Goal: Task Accomplishment & Management: Complete application form

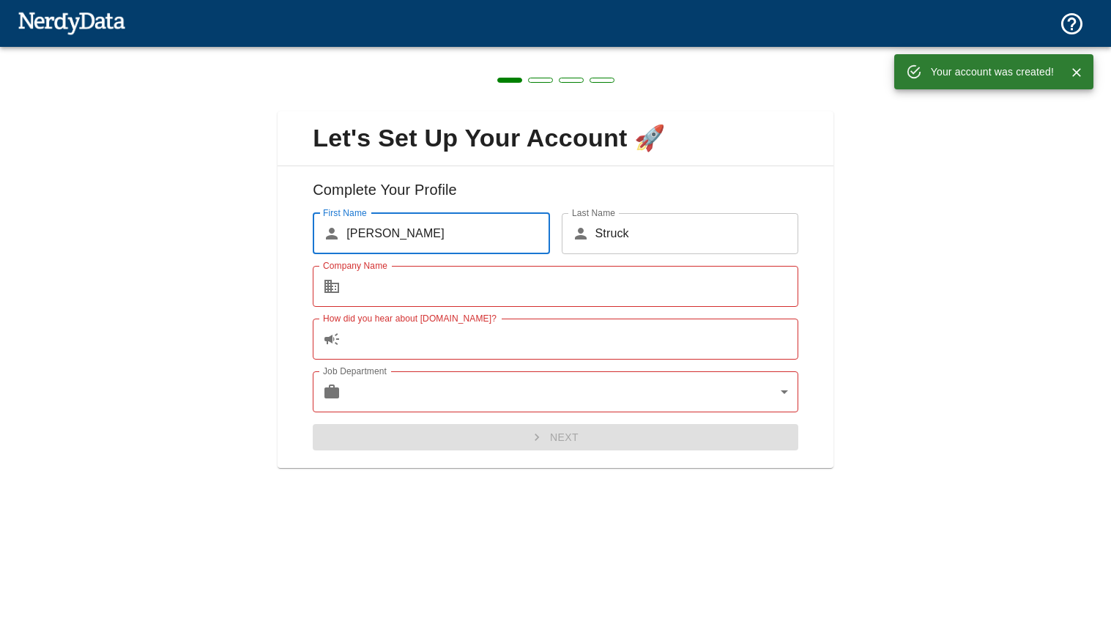
click at [466, 283] on input "Company Name" at bounding box center [573, 286] width 452 height 41
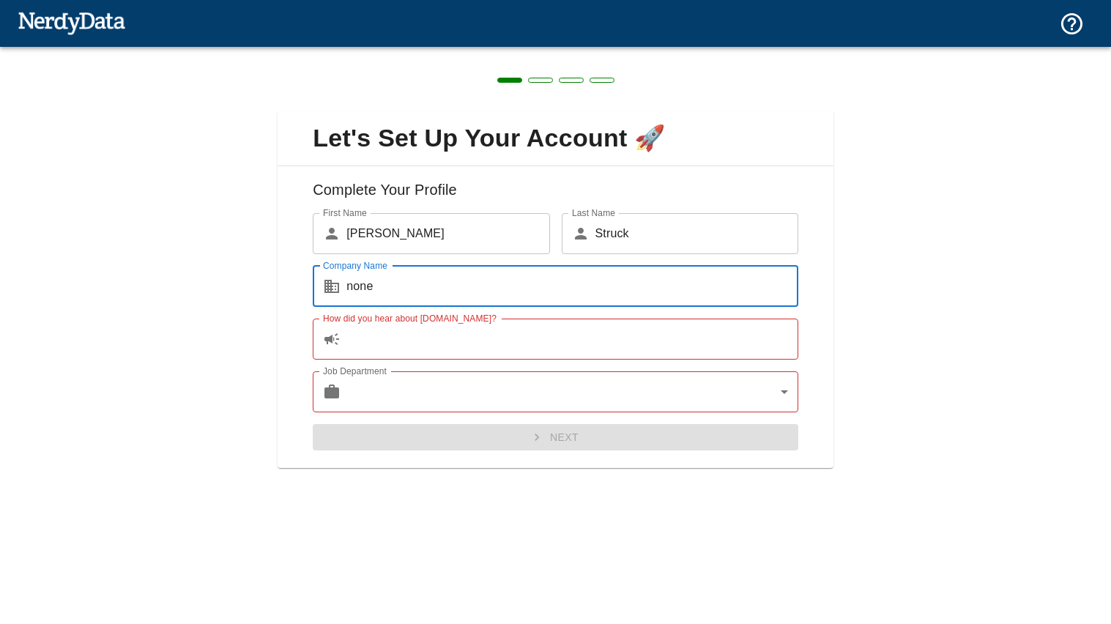
type input "none"
click at [364, 347] on input "How did you hear about [DOMAIN_NAME]?" at bounding box center [573, 339] width 452 height 41
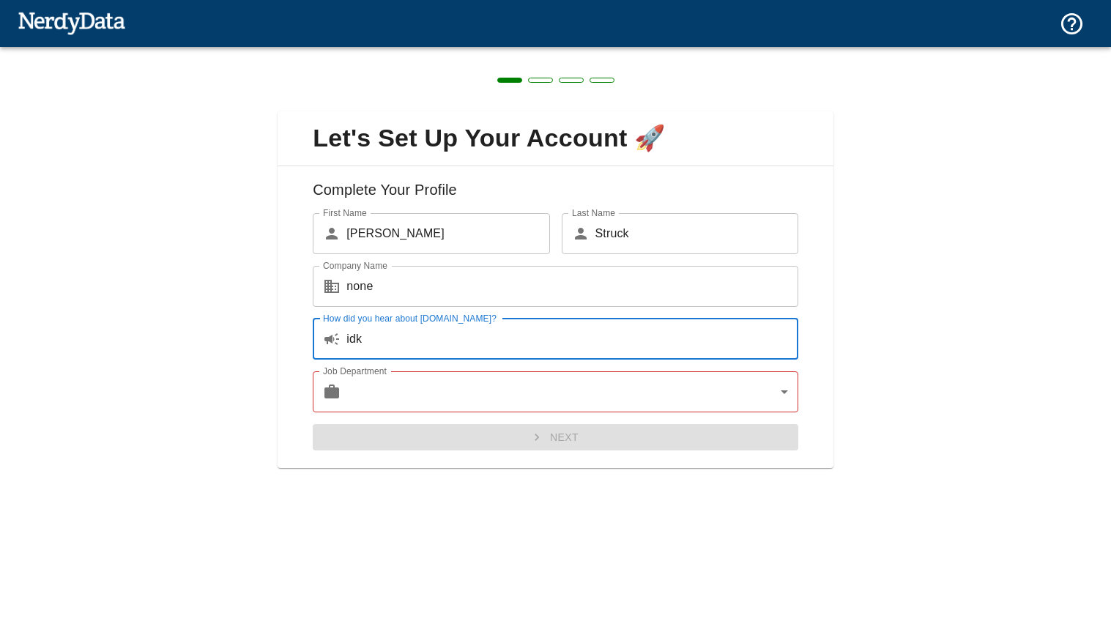
type input "idk"
click at [395, 51] on body "Technologies Domains Pricing Products Create a Report Create a list of websites…" at bounding box center [555, 25] width 1111 height 51
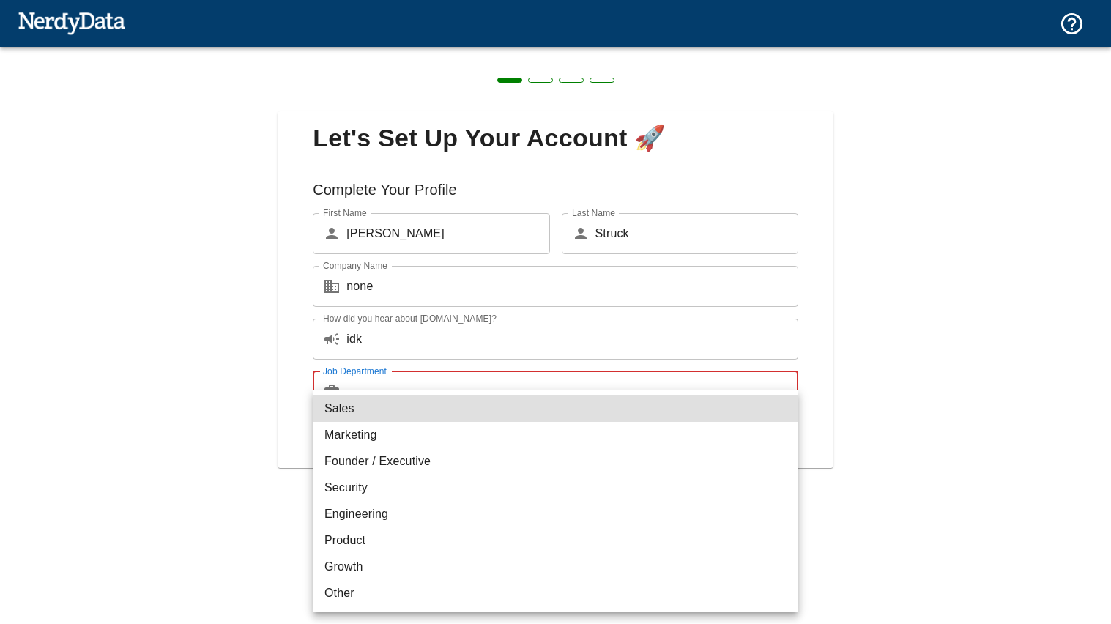
click at [380, 591] on li "Other" at bounding box center [556, 593] width 486 height 26
type input "other"
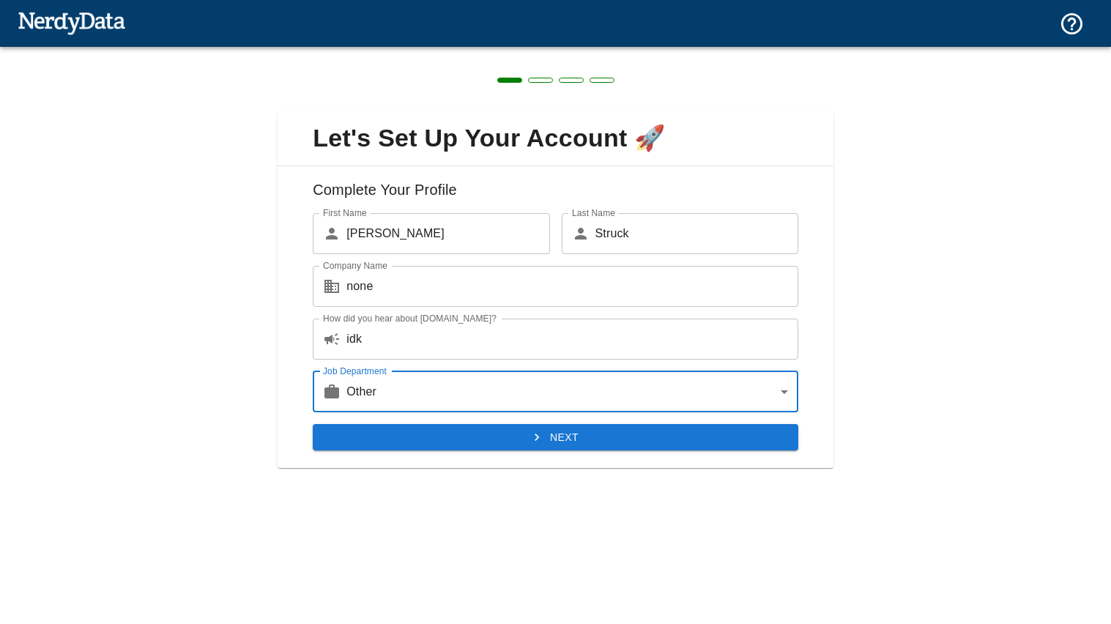
click at [456, 424] on button "Next" at bounding box center [556, 437] width 486 height 27
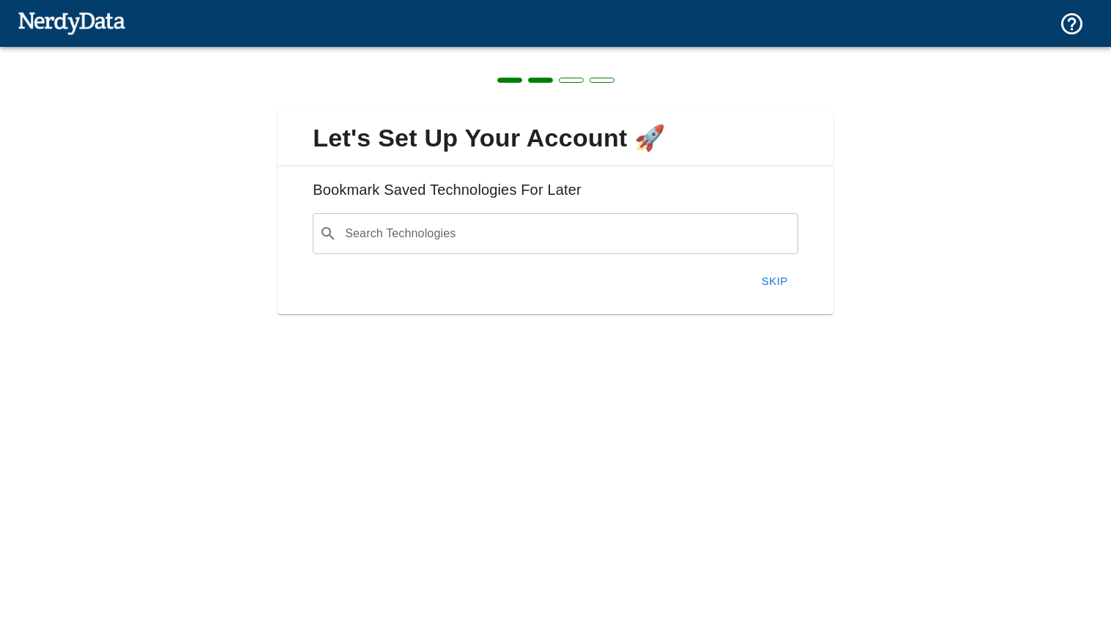
click at [763, 275] on button "Skip" at bounding box center [775, 281] width 47 height 31
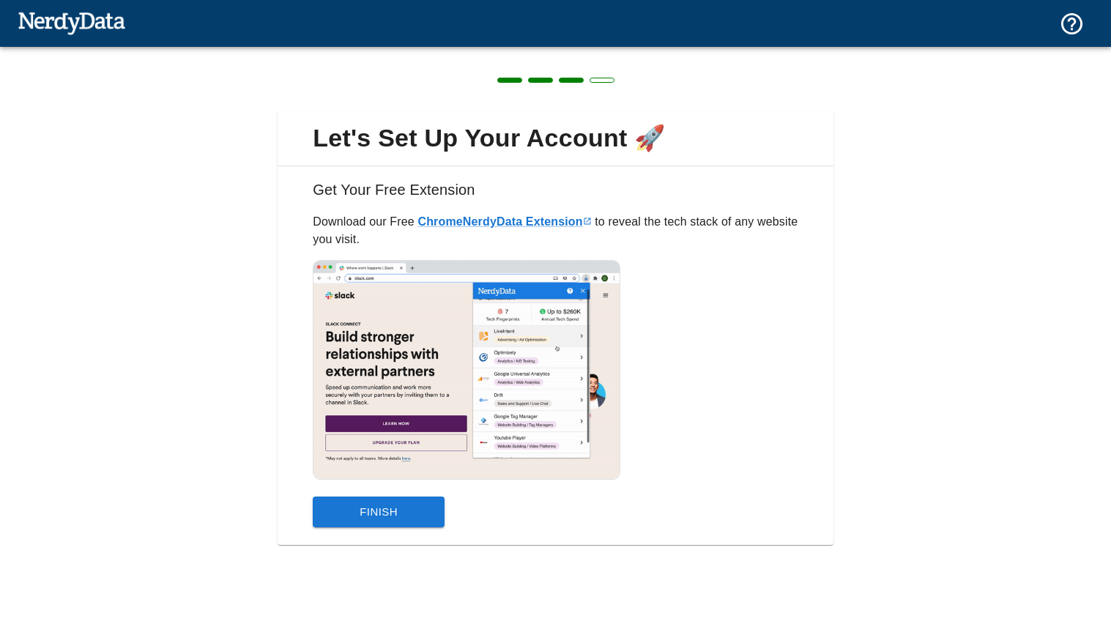
click at [402, 511] on button "Finish" at bounding box center [379, 512] width 132 height 31
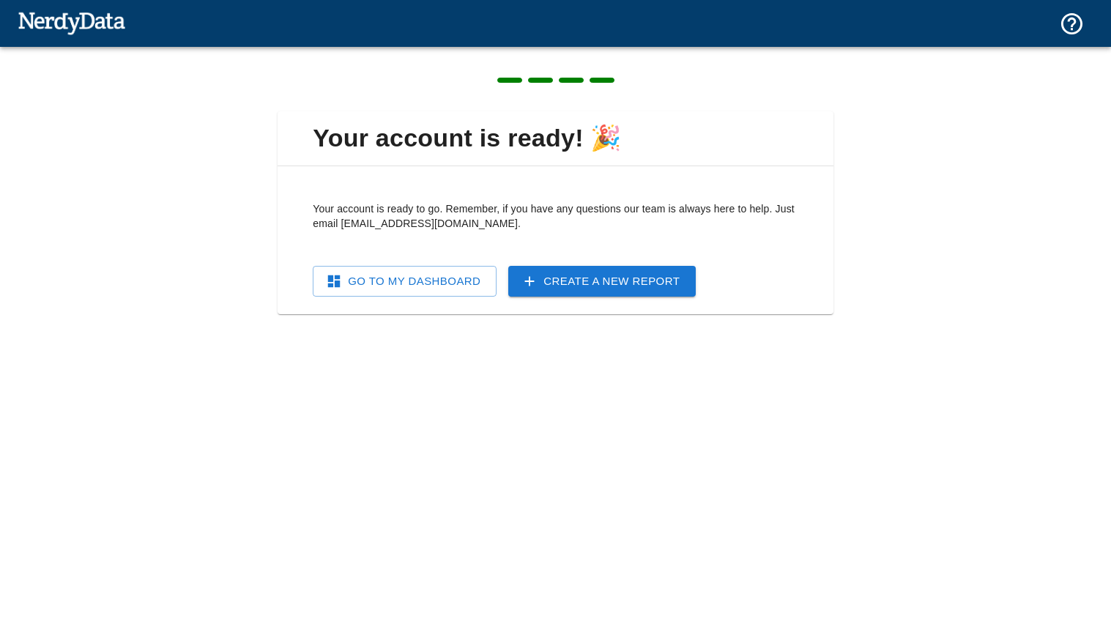
click at [465, 270] on link "Go To My Dashboard" at bounding box center [405, 281] width 184 height 31
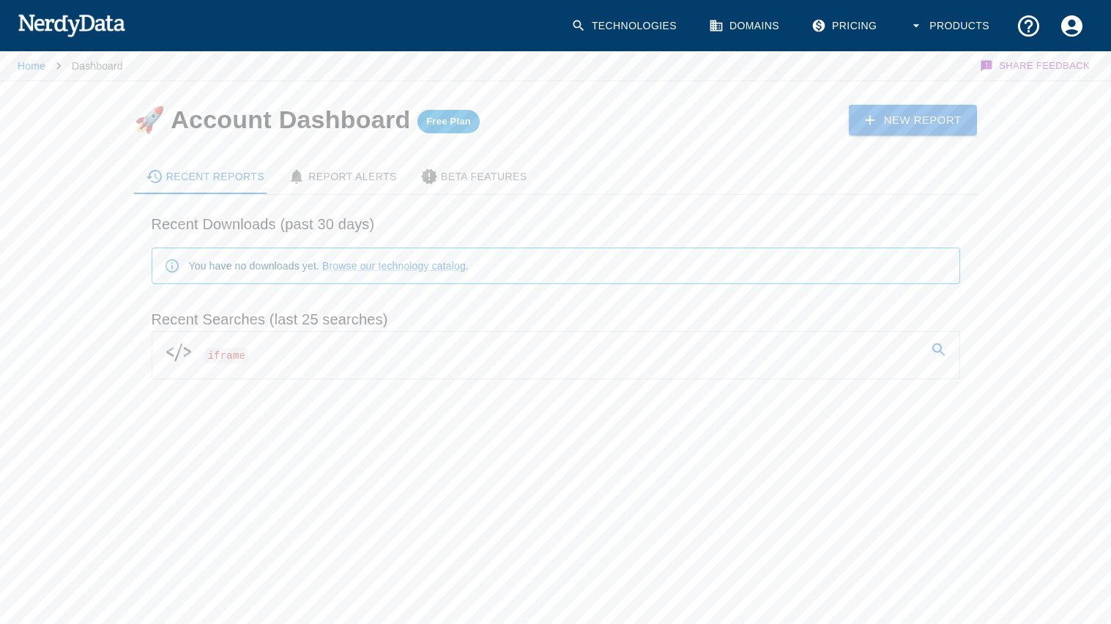
click at [930, 19] on button "Products" at bounding box center [950, 25] width 101 height 43
